Goal: Information Seeking & Learning: Understand process/instructions

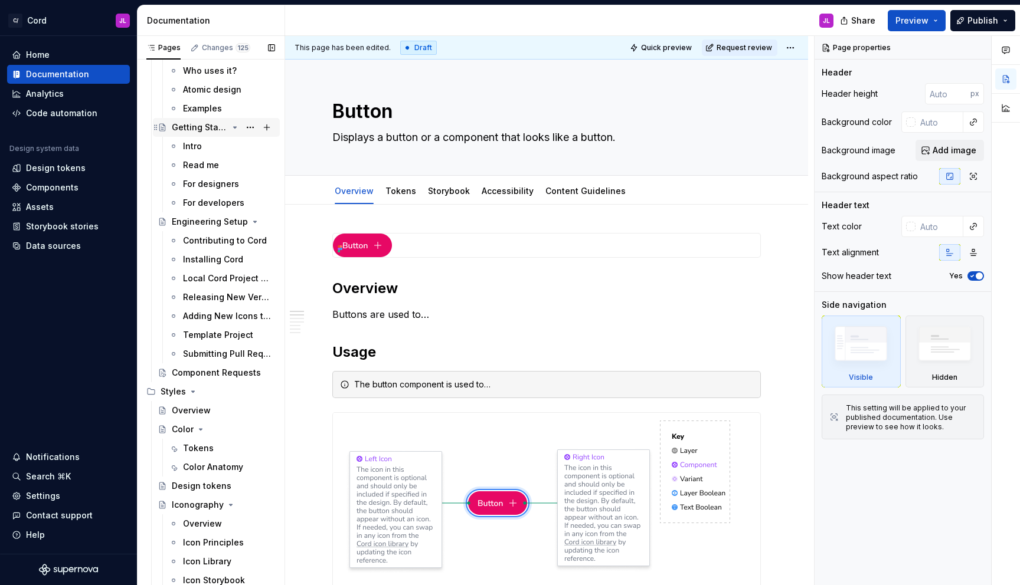
scroll to position [102, 0]
click at [46, 189] on div "Components" at bounding box center [52, 188] width 53 height 12
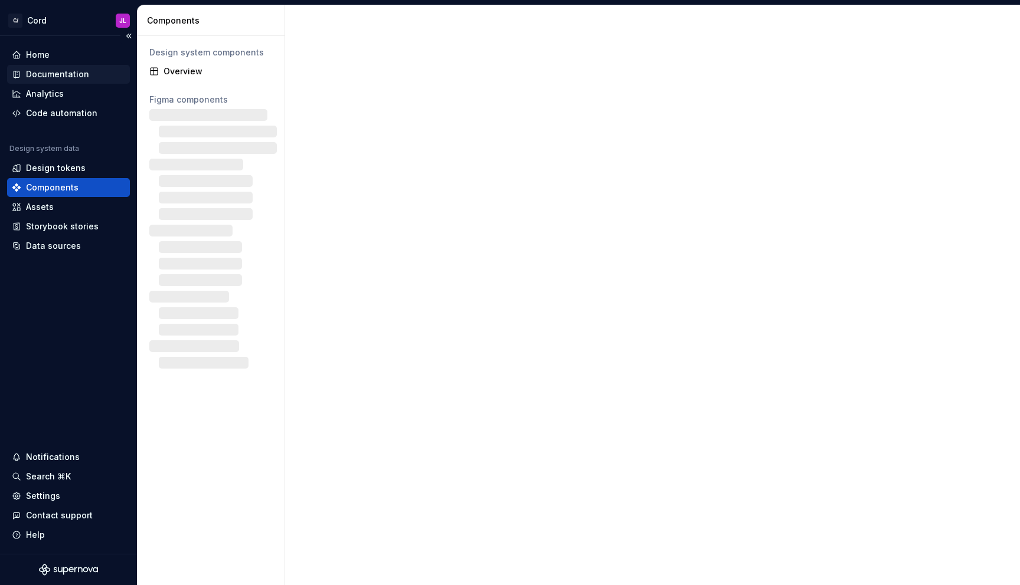
click at [68, 76] on div "Documentation" at bounding box center [57, 74] width 63 height 12
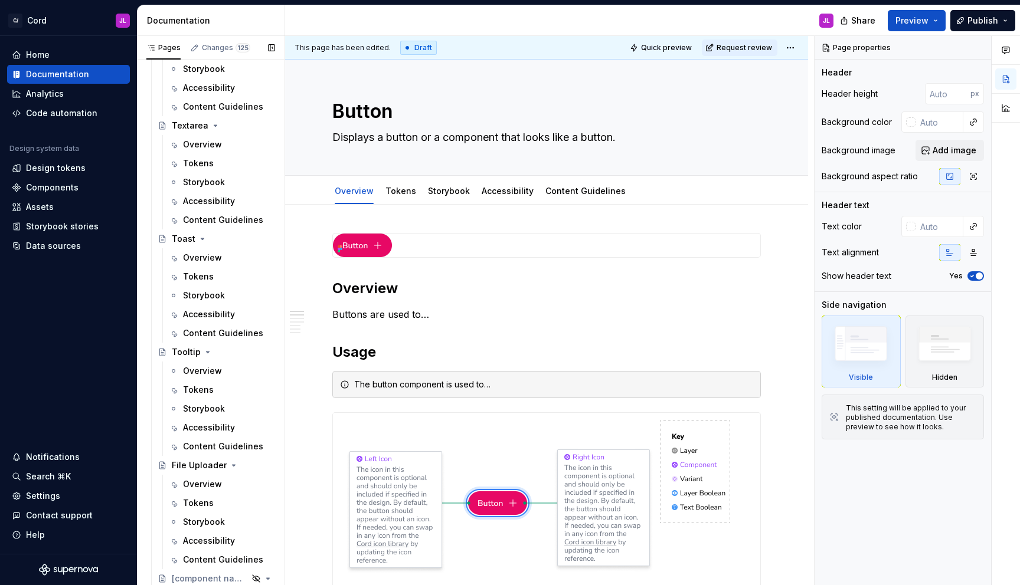
scroll to position [3781, 0]
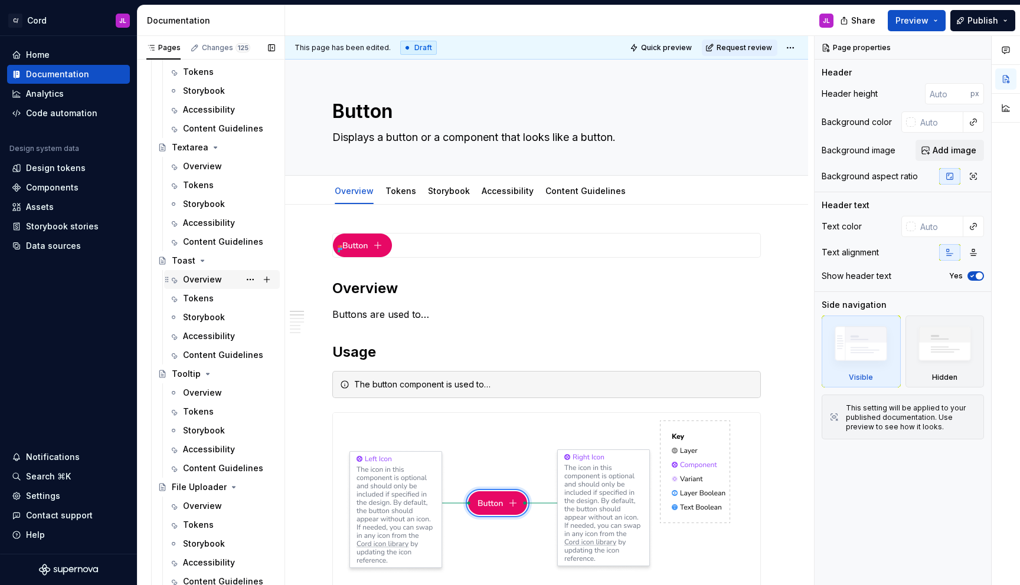
click at [208, 280] on div "Overview" at bounding box center [202, 280] width 39 height 12
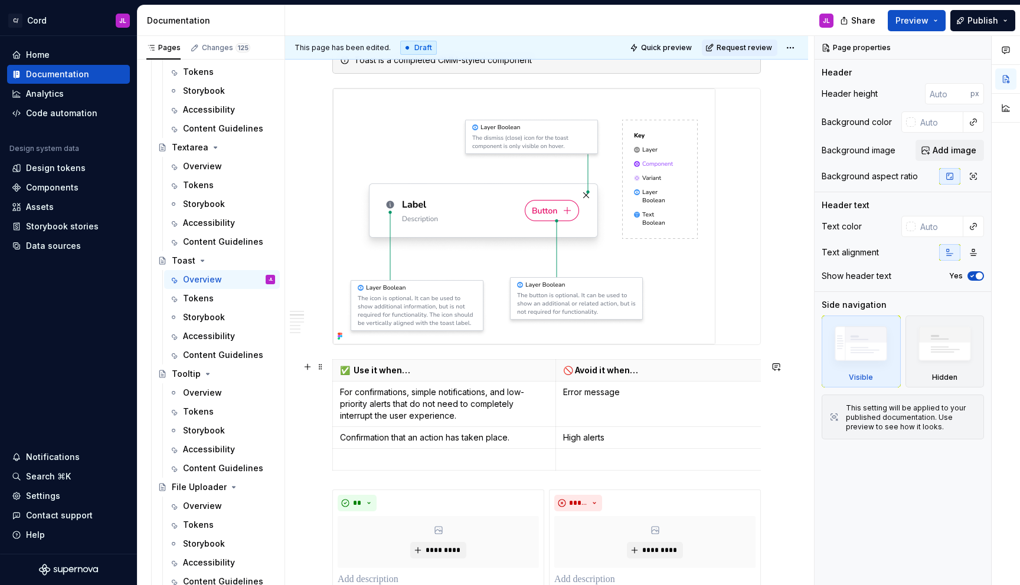
scroll to position [420, 0]
type textarea "*"
click at [583, 438] on p "High alerts" at bounding box center [667, 436] width 208 height 12
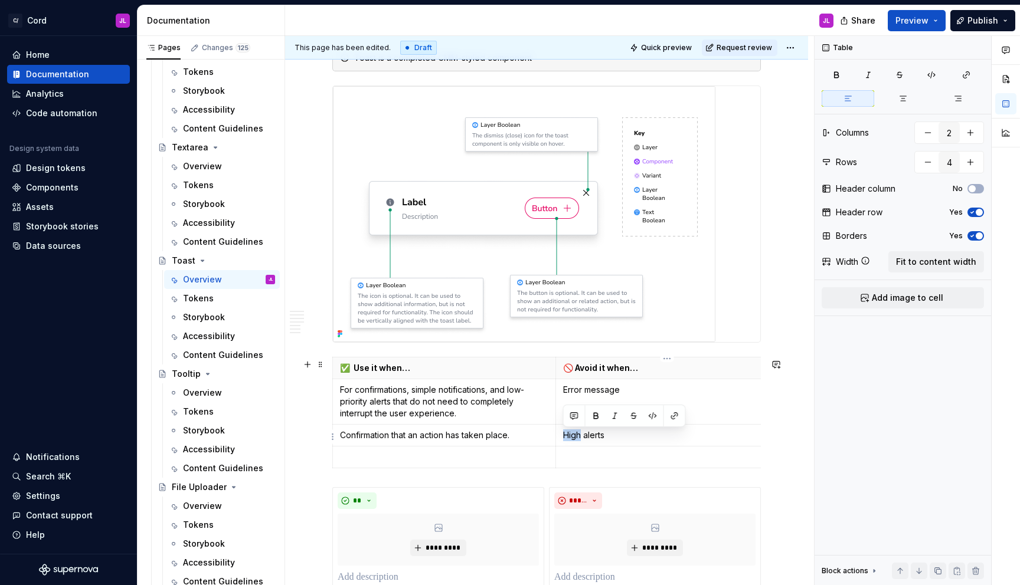
drag, startPoint x: 580, startPoint y: 436, endPoint x: 558, endPoint y: 434, distance: 21.3
click at [558, 434] on td "High alerts" at bounding box center [666, 435] width 223 height 22
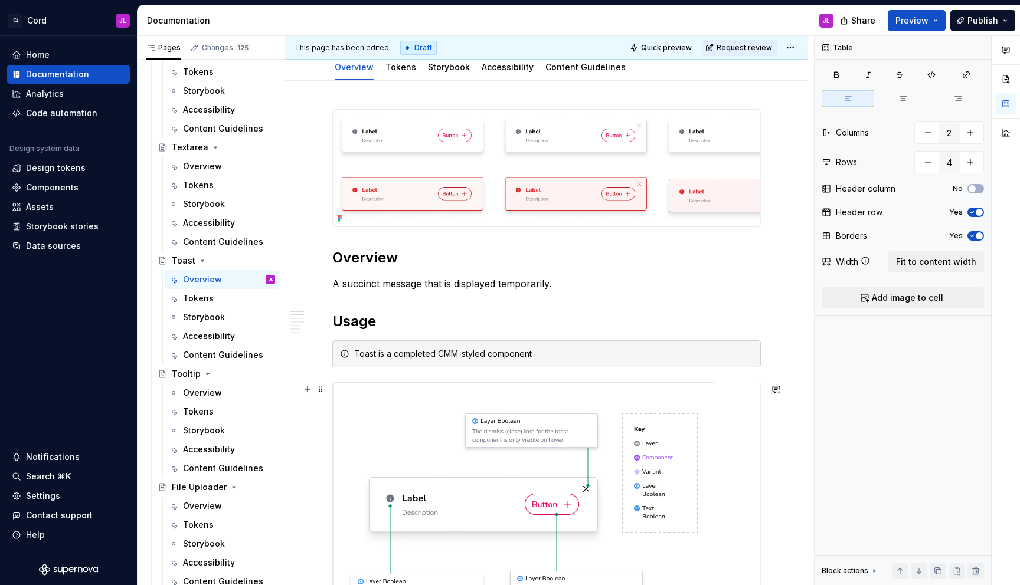
scroll to position [127, 0]
